Goal: Task Accomplishment & Management: Manage account settings

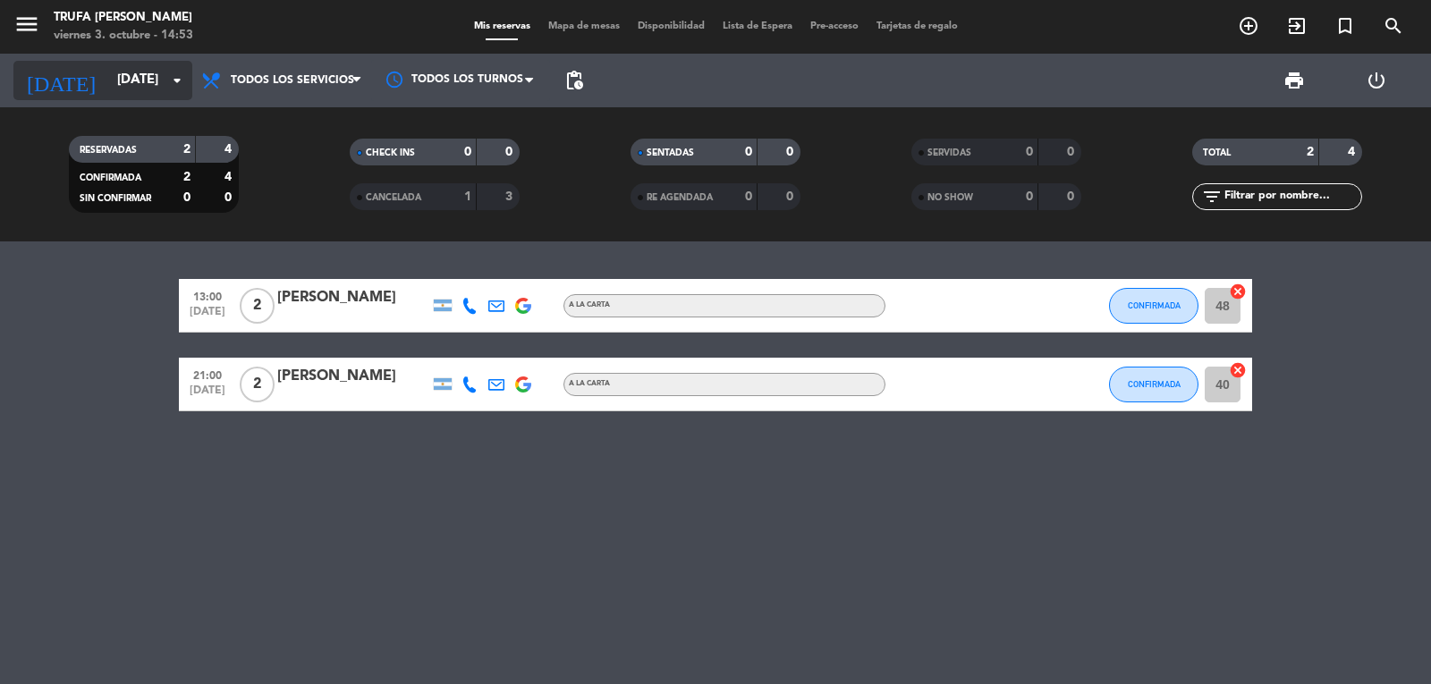
click at [128, 72] on input "[DATE]" at bounding box center [194, 81] width 173 height 34
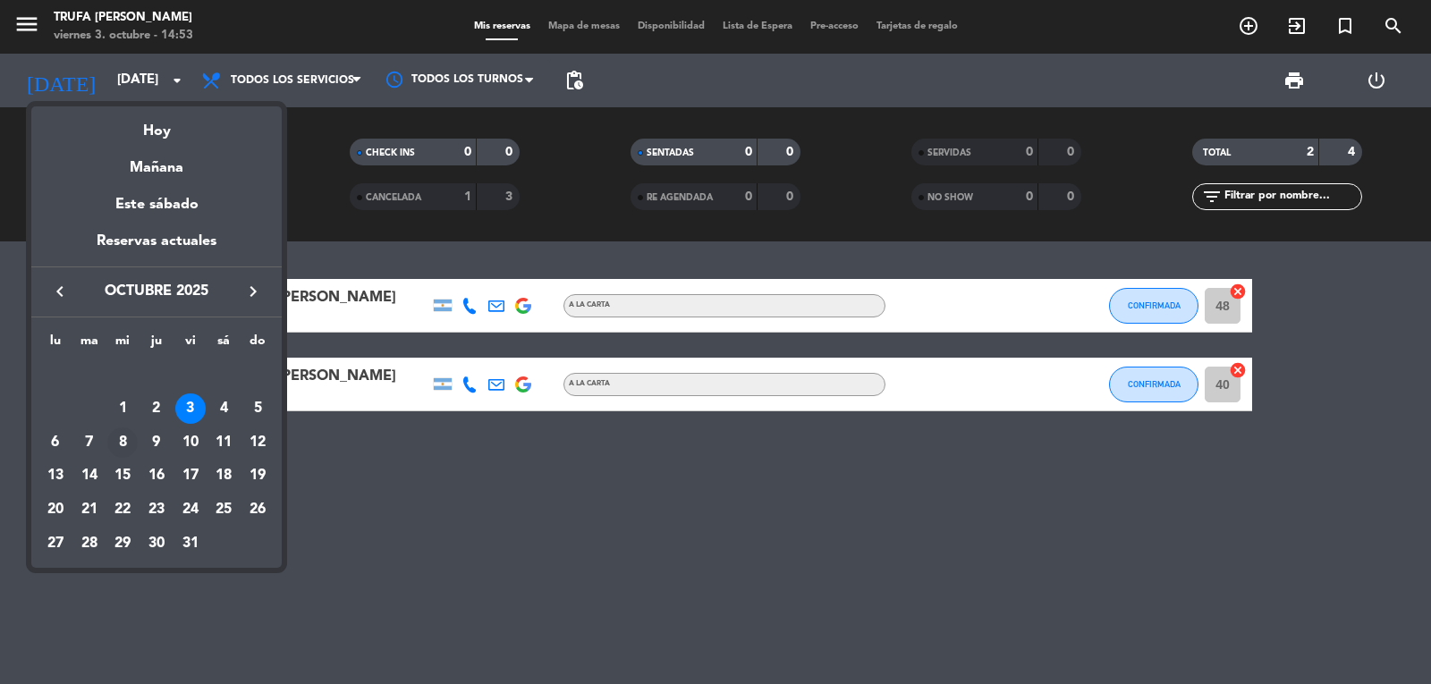
click at [119, 451] on div "8" at bounding box center [122, 443] width 30 height 30
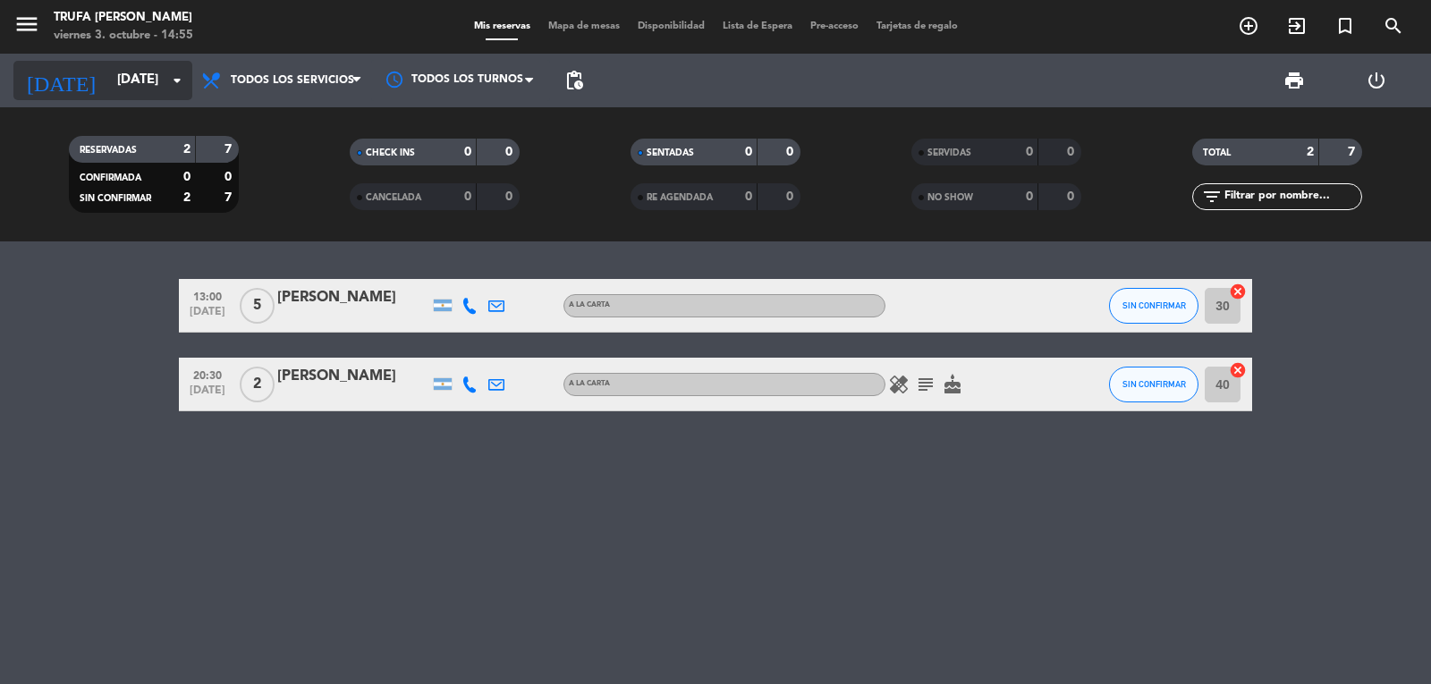
click at [120, 69] on input "[DATE]" at bounding box center [194, 81] width 173 height 34
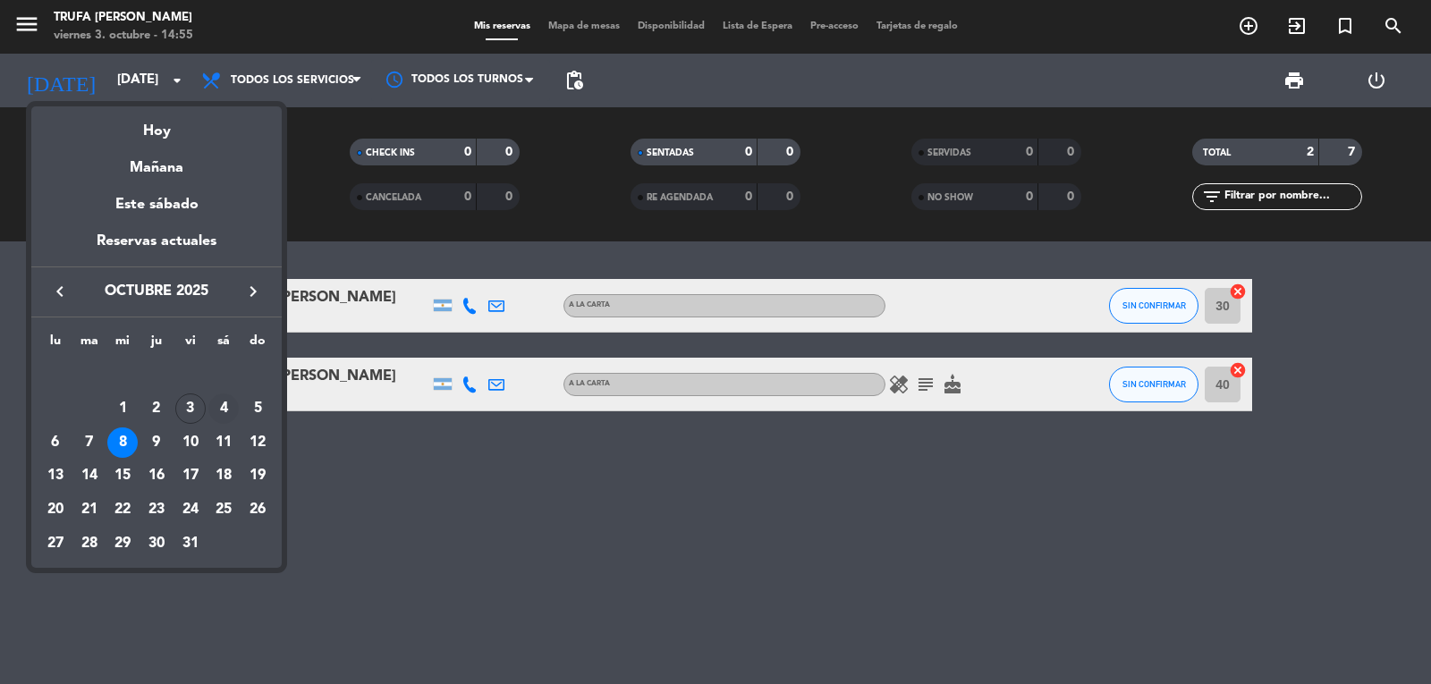
click at [227, 414] on div "4" at bounding box center [223, 409] width 30 height 30
type input "[DATE]"
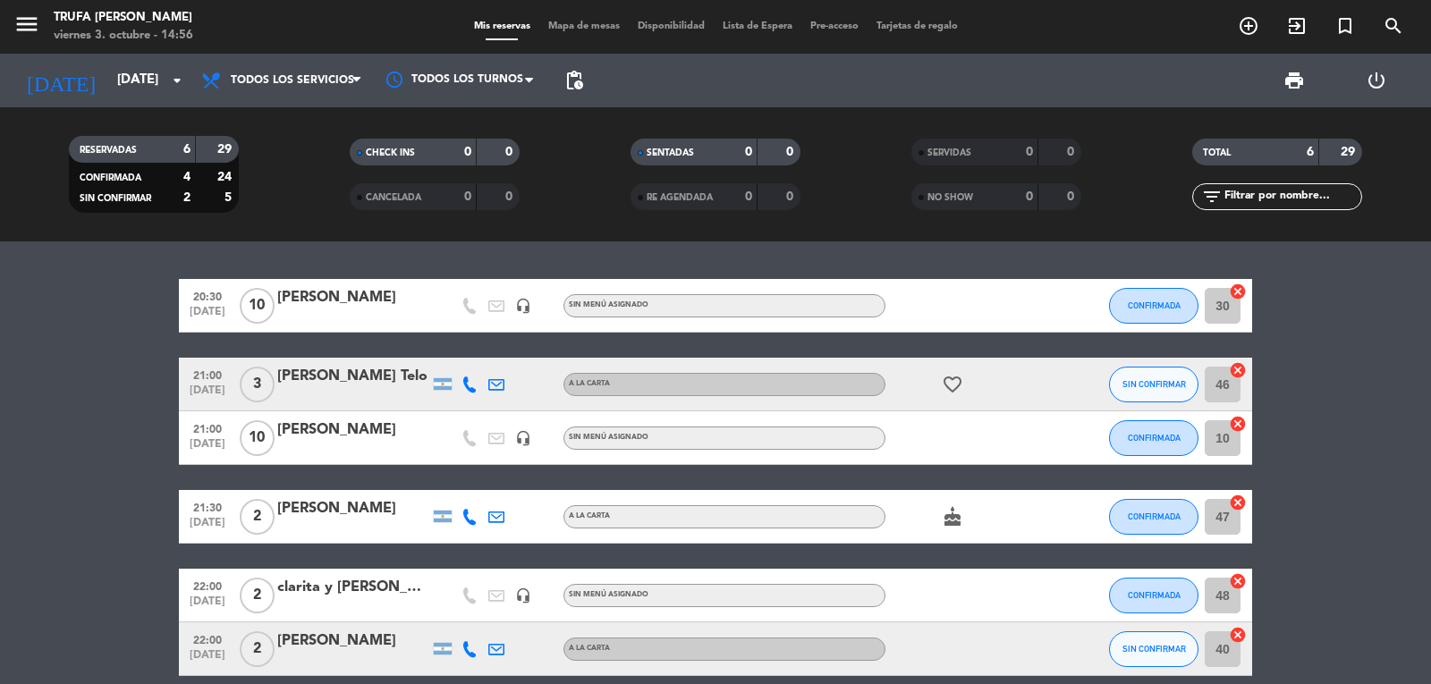
click at [1340, 347] on bookings-row "20:30 [DATE] [PERSON_NAME] dueños headset_mic Sin menú asignado CONFIRMADA 30 c…" at bounding box center [715, 477] width 1431 height 397
click at [364, 380] on div "[PERSON_NAME] Telo" at bounding box center [353, 376] width 152 height 23
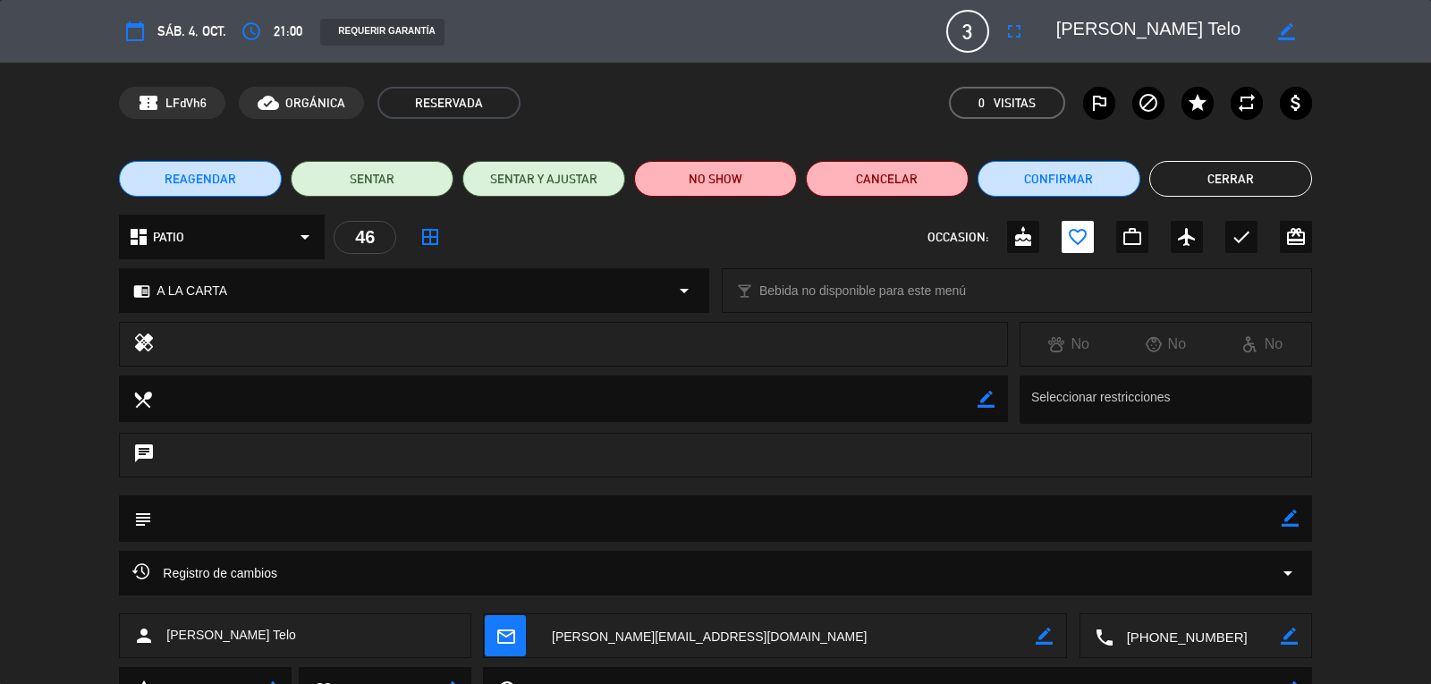
click at [1246, 166] on button "Cerrar" at bounding box center [1230, 179] width 163 height 36
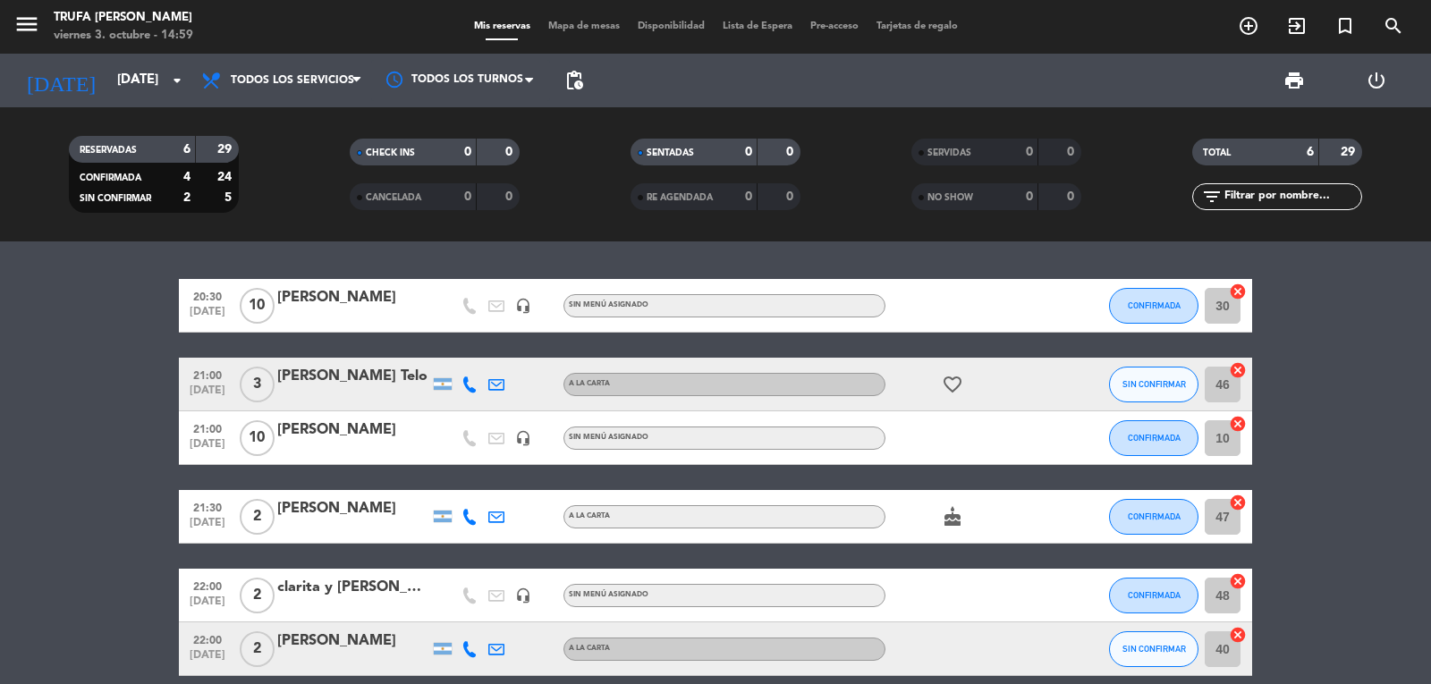
click at [1237, 372] on icon "cancel" at bounding box center [1238, 370] width 18 height 18
click at [1231, 384] on icon "border_all" at bounding box center [1225, 384] width 21 height 21
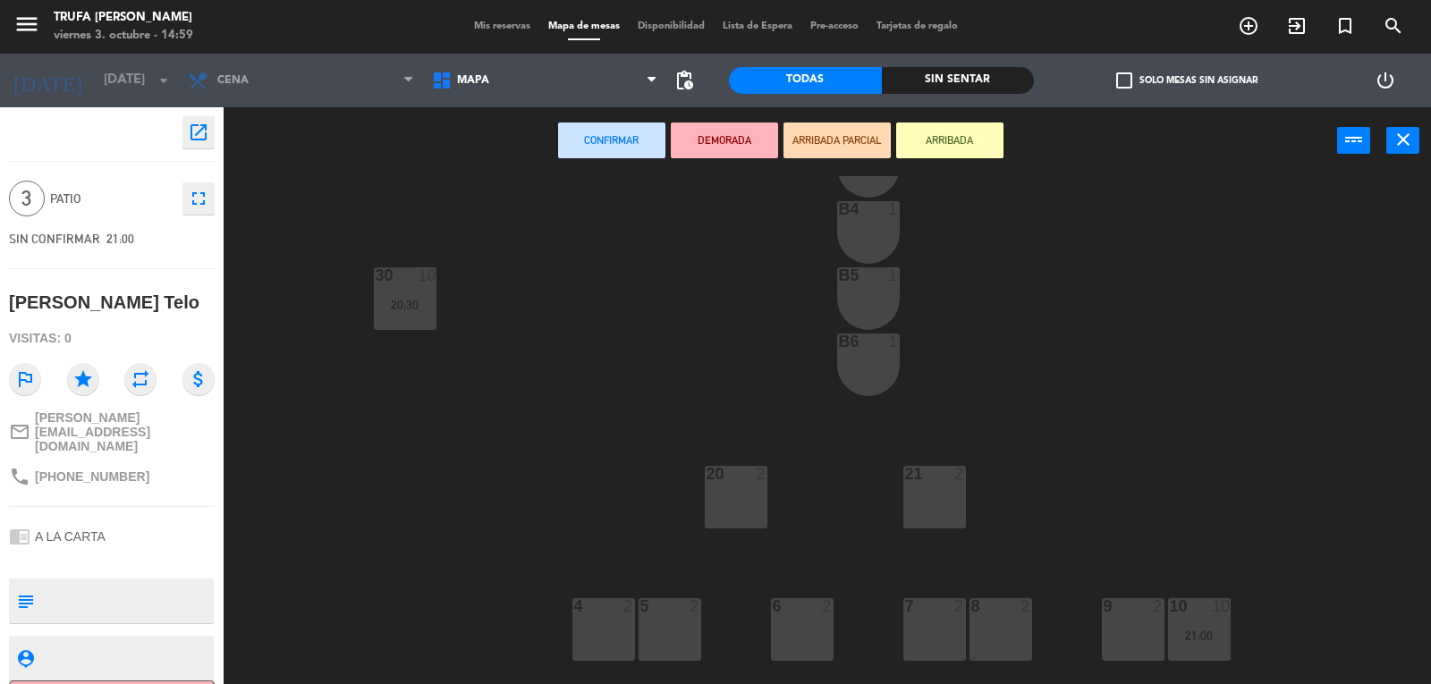
scroll to position [179, 0]
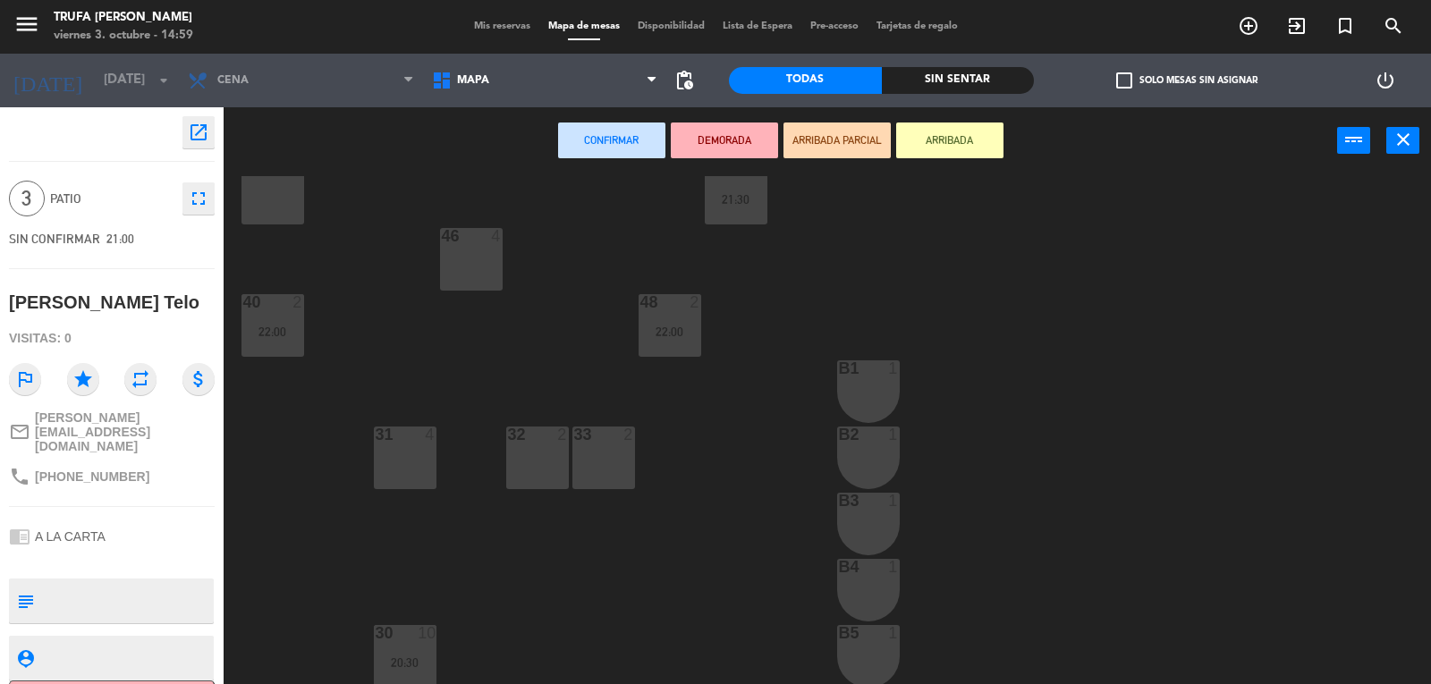
click at [557, 451] on div "32 2" at bounding box center [537, 458] width 63 height 63
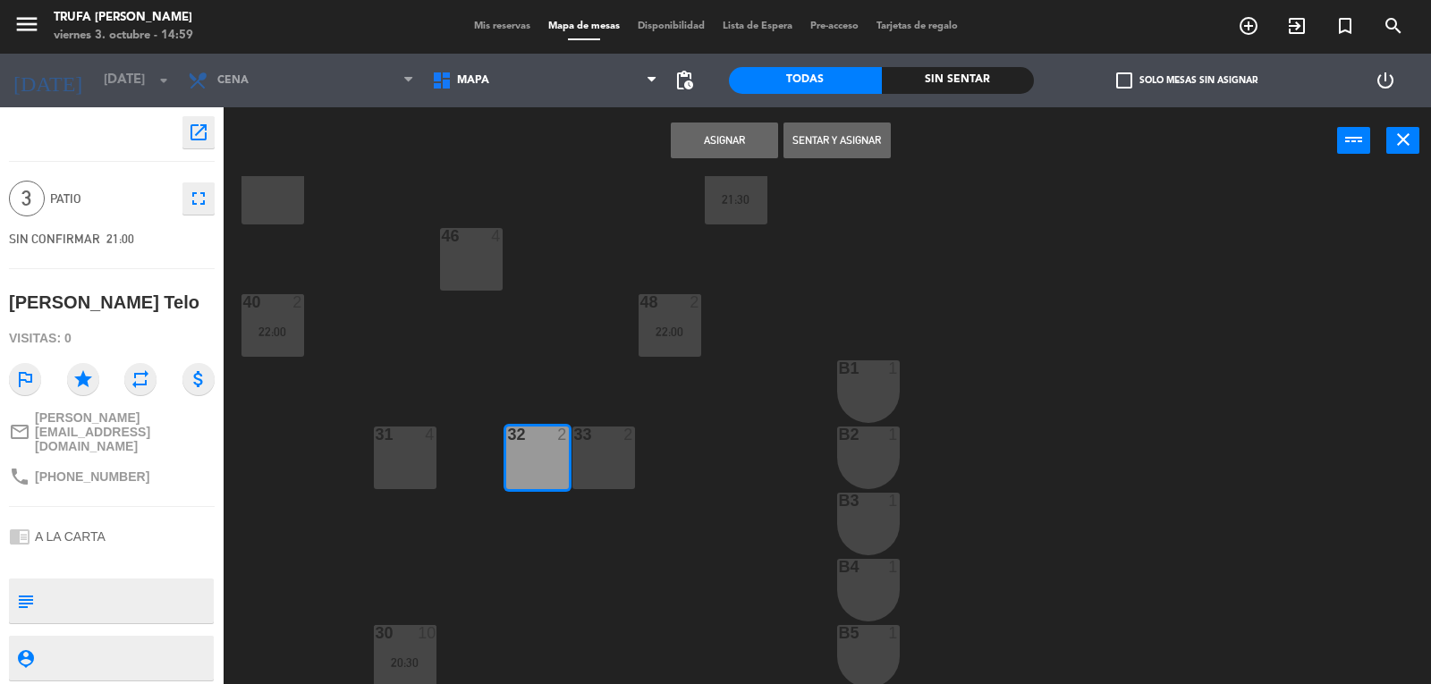
click at [732, 140] on button "Asignar" at bounding box center [724, 141] width 107 height 36
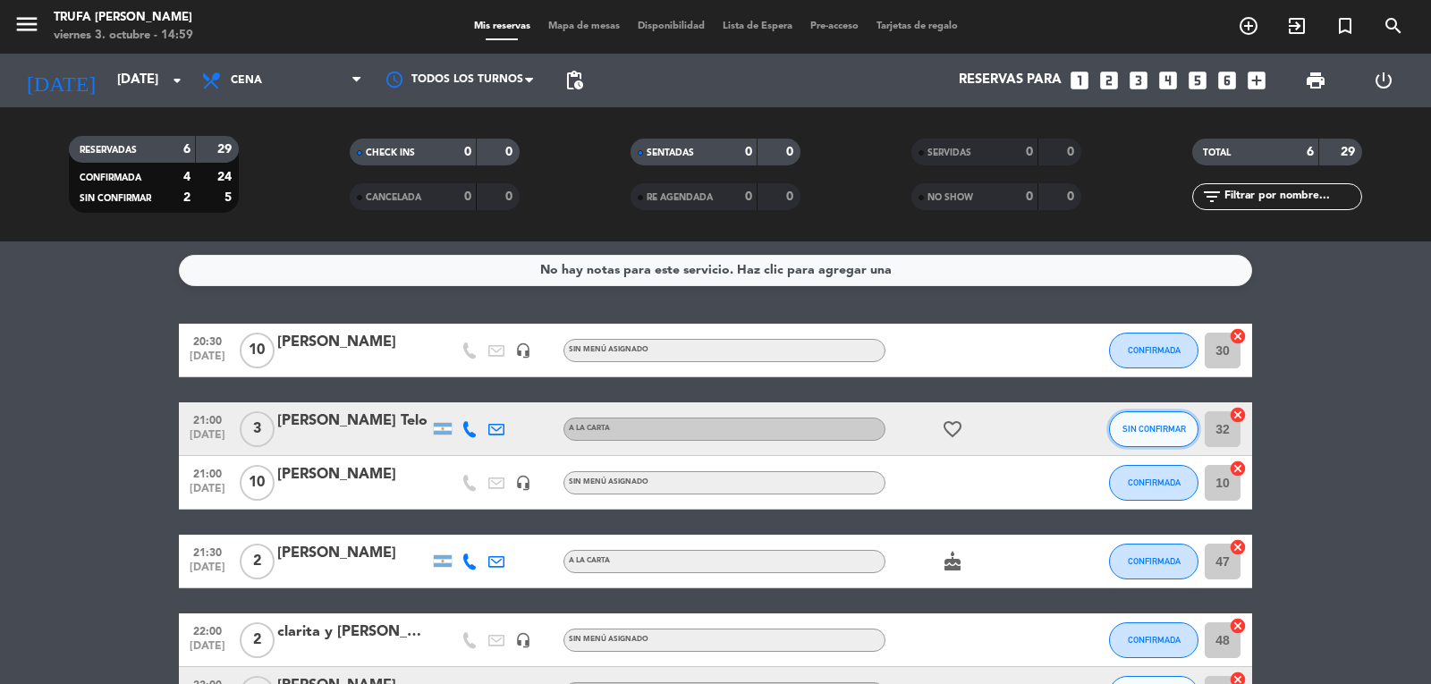
click at [1163, 428] on span "SIN CONFIRMAR" at bounding box center [1154, 429] width 64 height 10
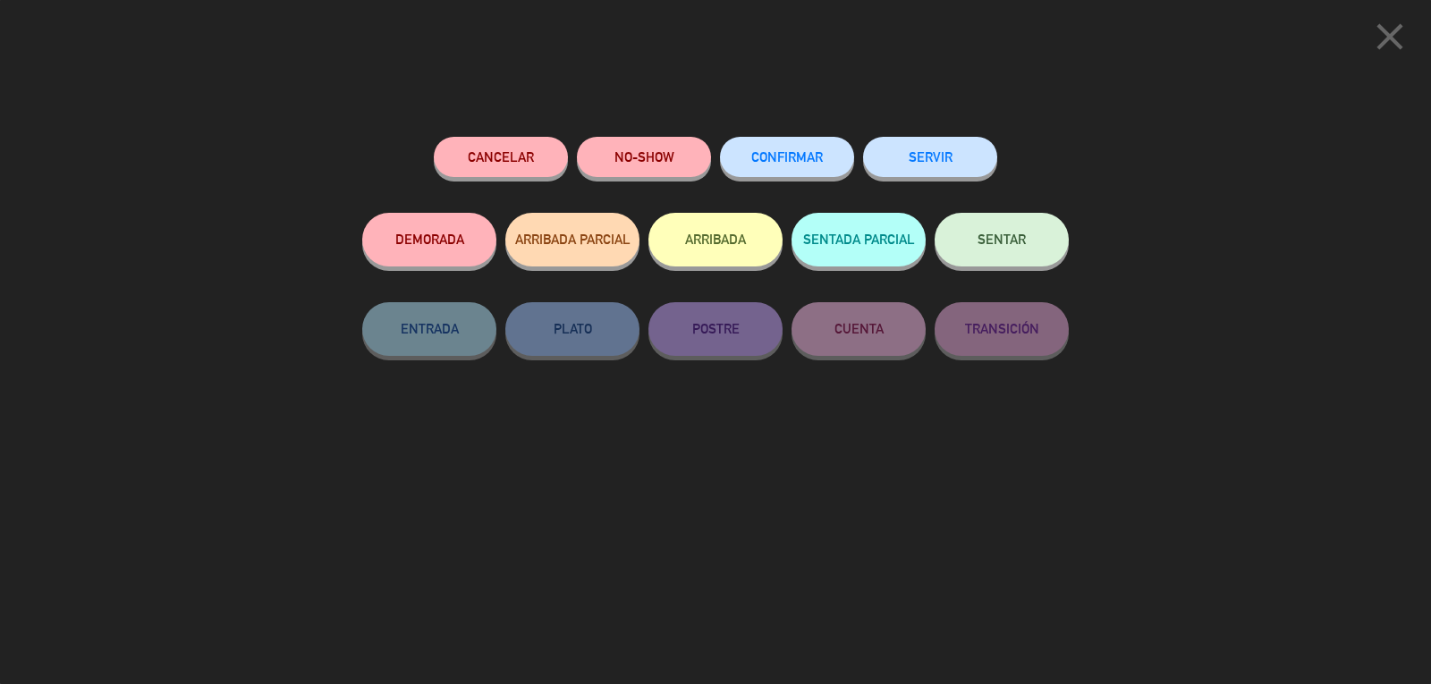
click at [801, 157] on span "CONFIRMAR" at bounding box center [787, 156] width 72 height 15
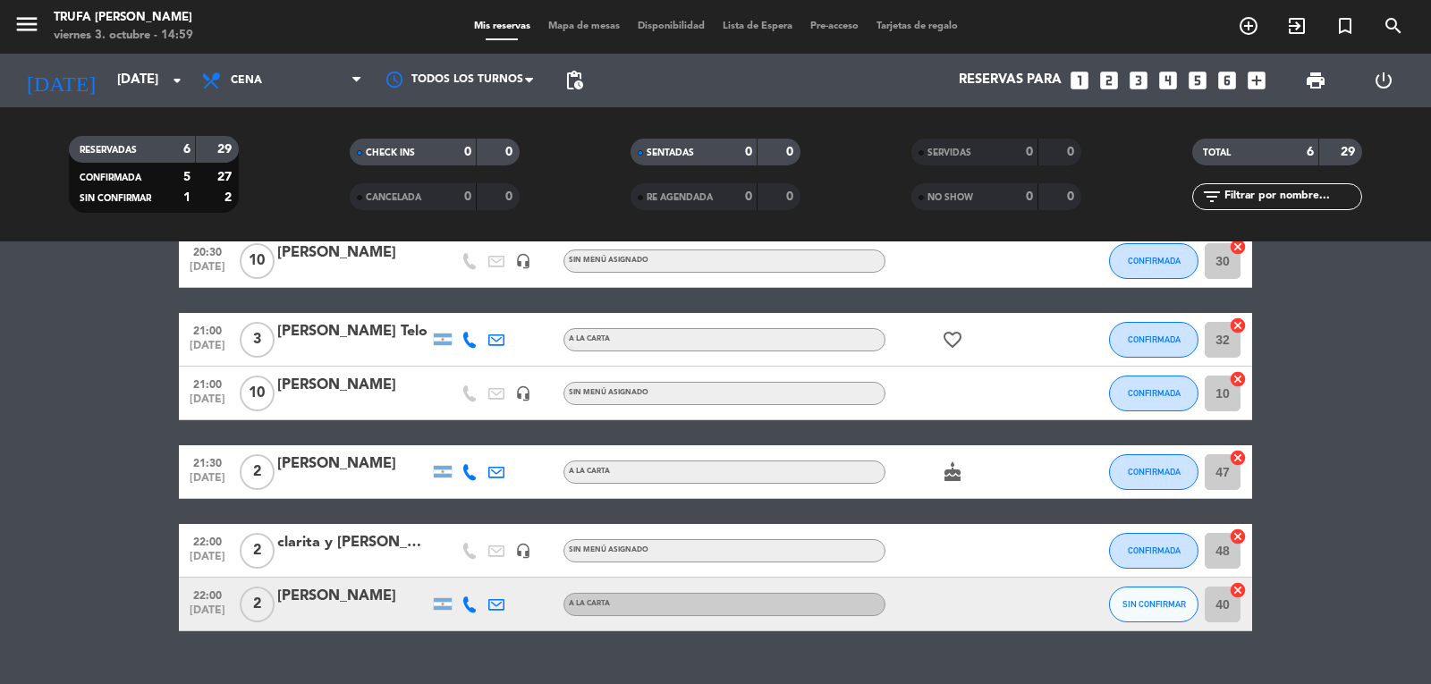
scroll to position [126, 0]
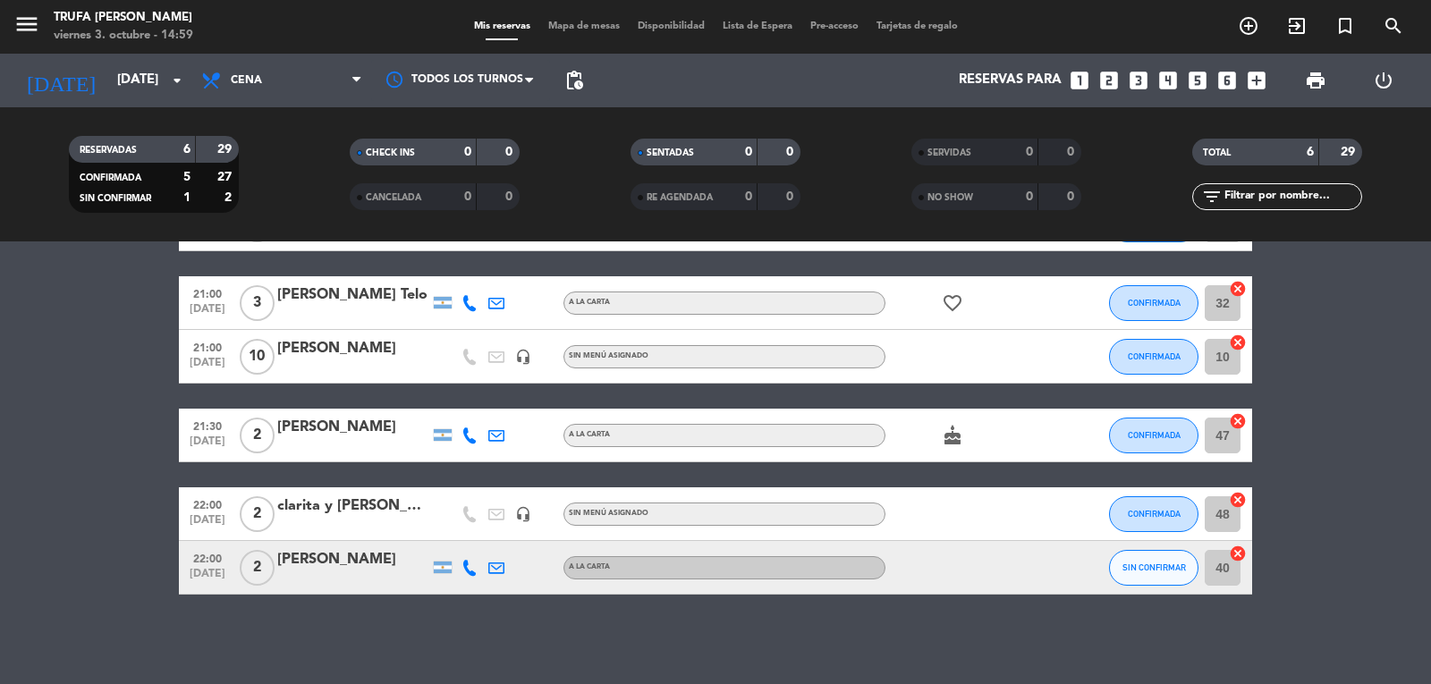
click at [378, 436] on div "[PERSON_NAME]" at bounding box center [353, 427] width 152 height 23
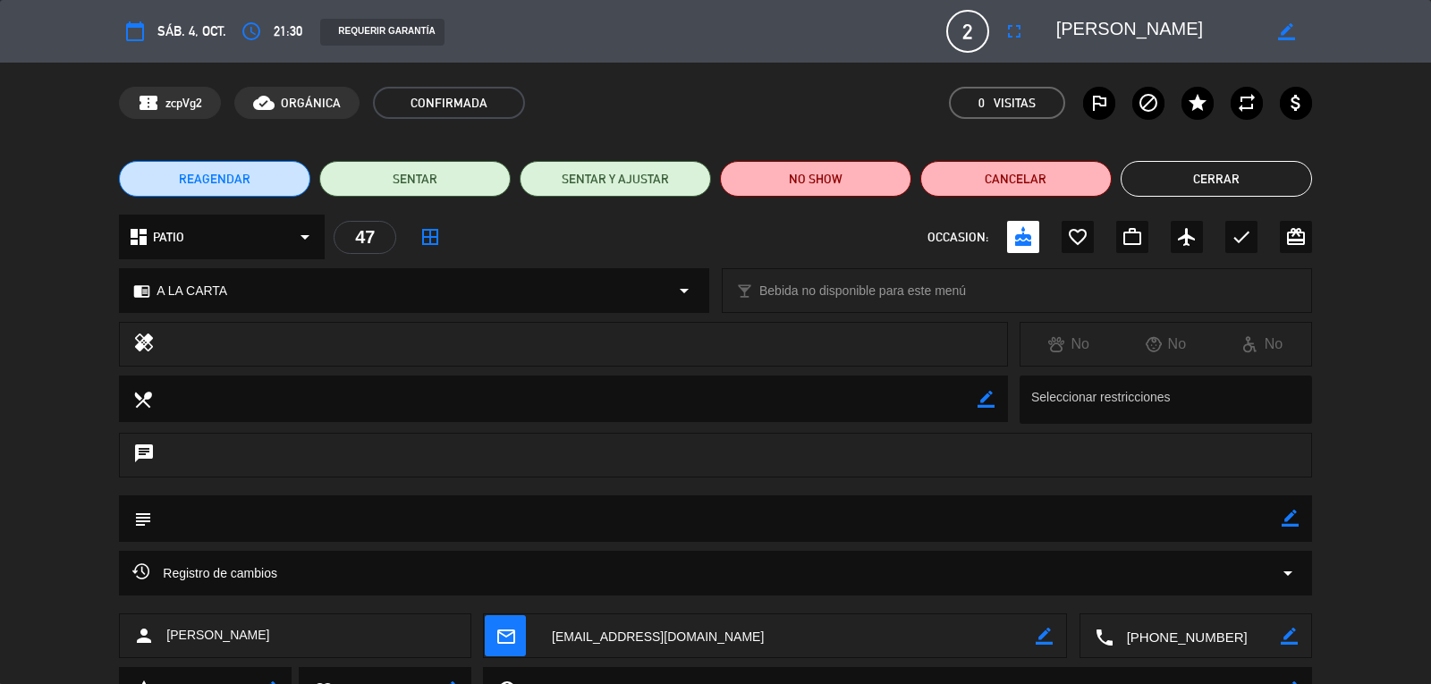
scroll to position [82, 0]
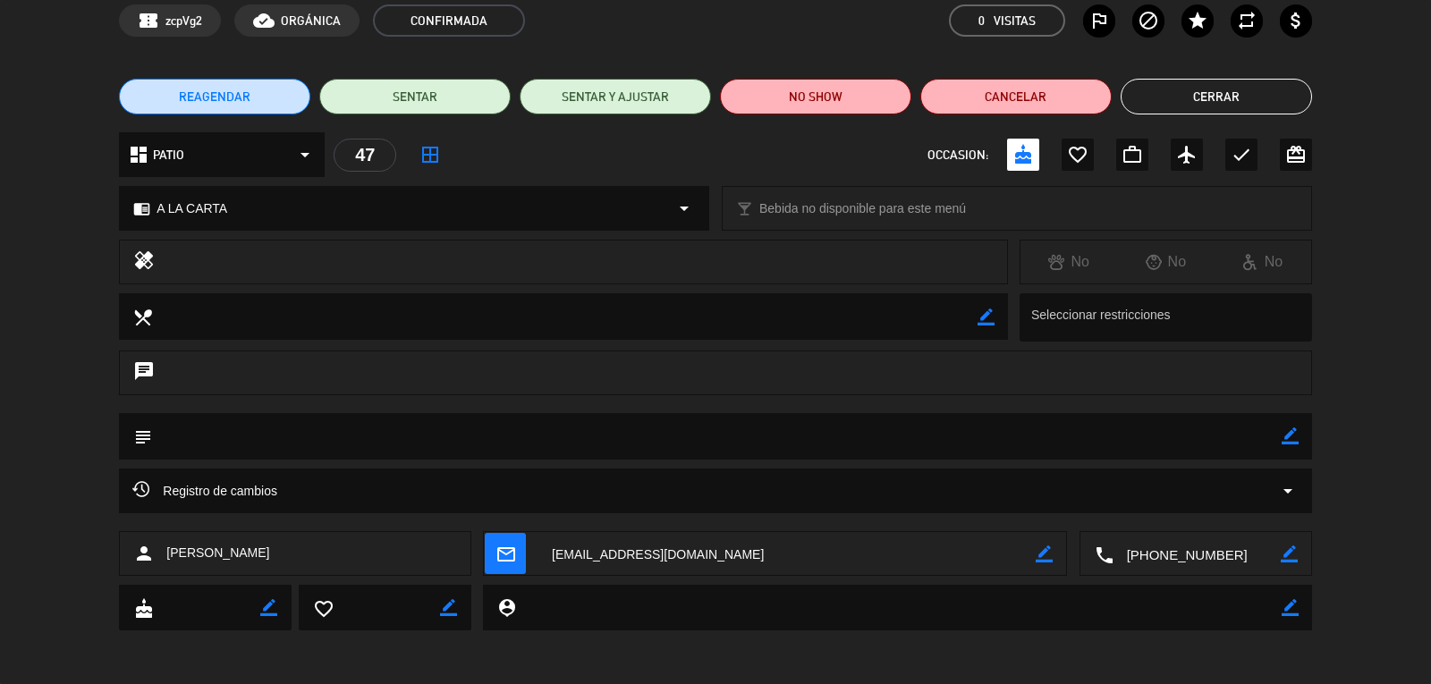
click at [292, 160] on div "dashboard PATIO arrow_drop_down" at bounding box center [222, 154] width 206 height 45
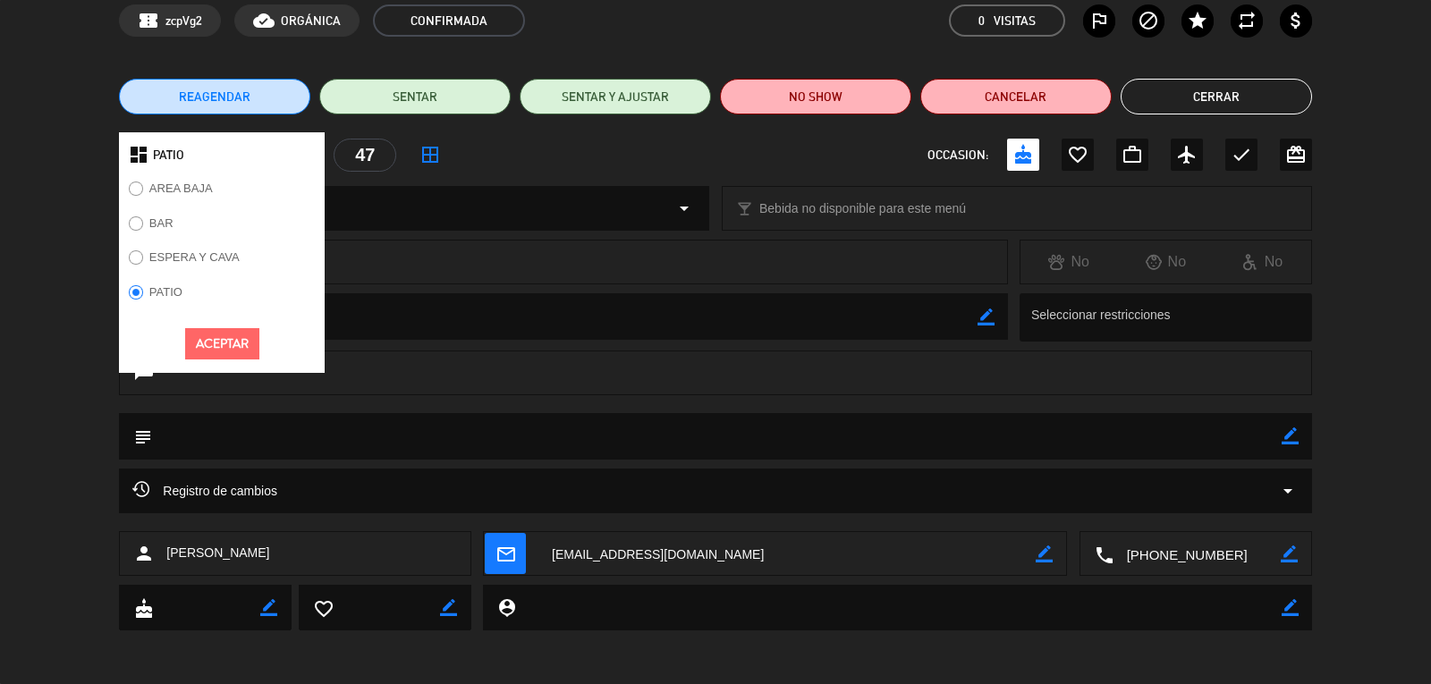
click at [458, 216] on div "chrome_reader_mode A LA CARTA arrow_drop_down" at bounding box center [414, 208] width 589 height 43
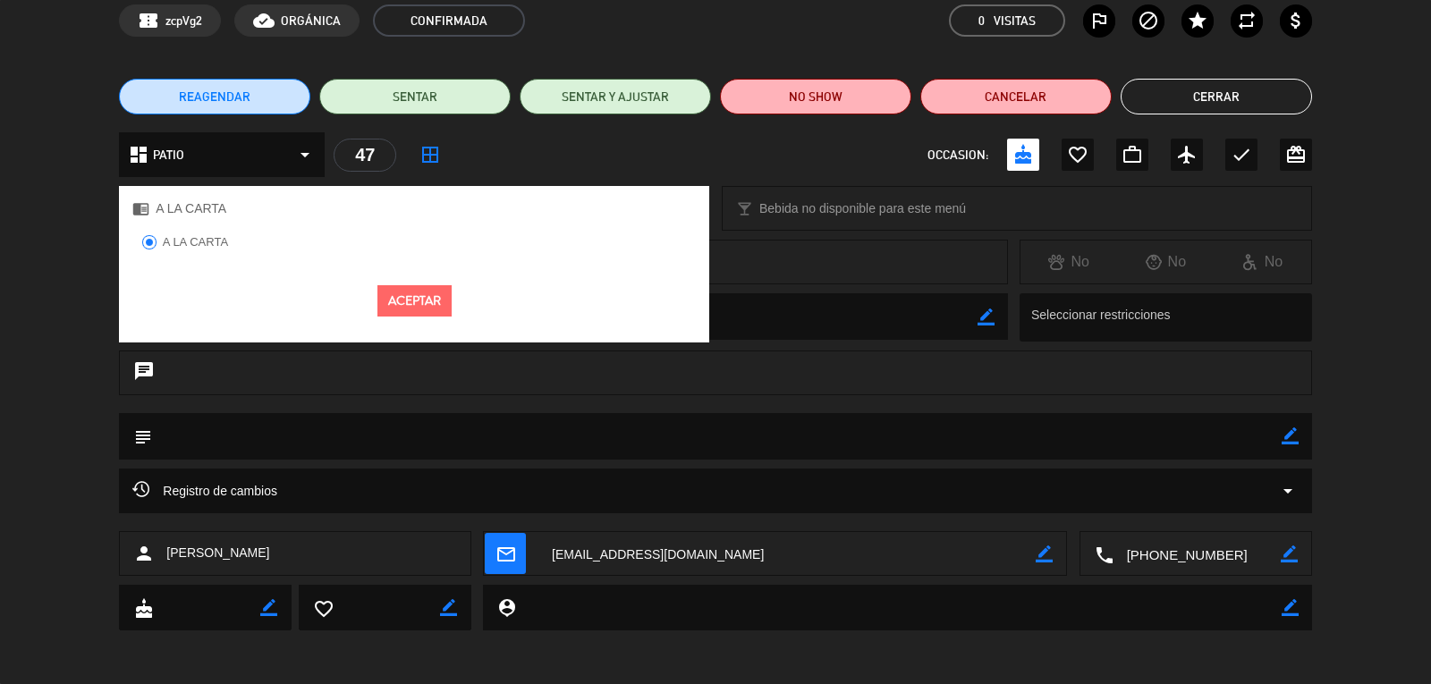
click at [733, 237] on div "chrome_reader_mode A LA CARTA A LA CARTA Aceptar local_bar Bebida no disponible…" at bounding box center [715, 217] width 1431 height 45
